Goal: Transaction & Acquisition: Purchase product/service

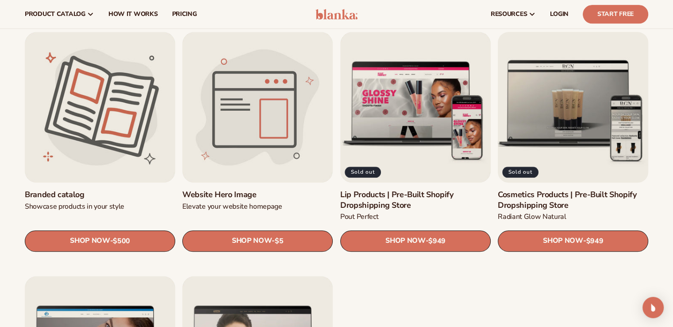
scroll to position [967, 0]
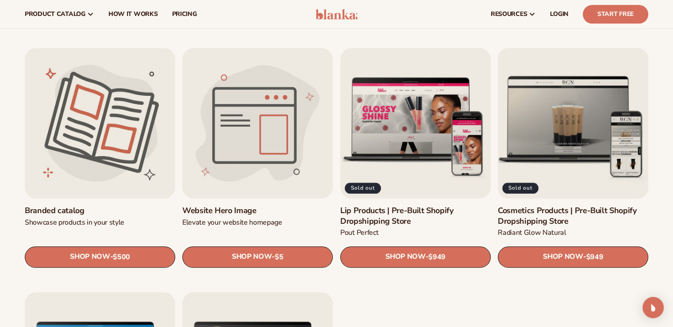
click at [584, 205] on link "Cosmetics Products | Pre-Built Shopify Dropshipping Store" at bounding box center [573, 215] width 151 height 21
